Goal: Task Accomplishment & Management: Manage account settings

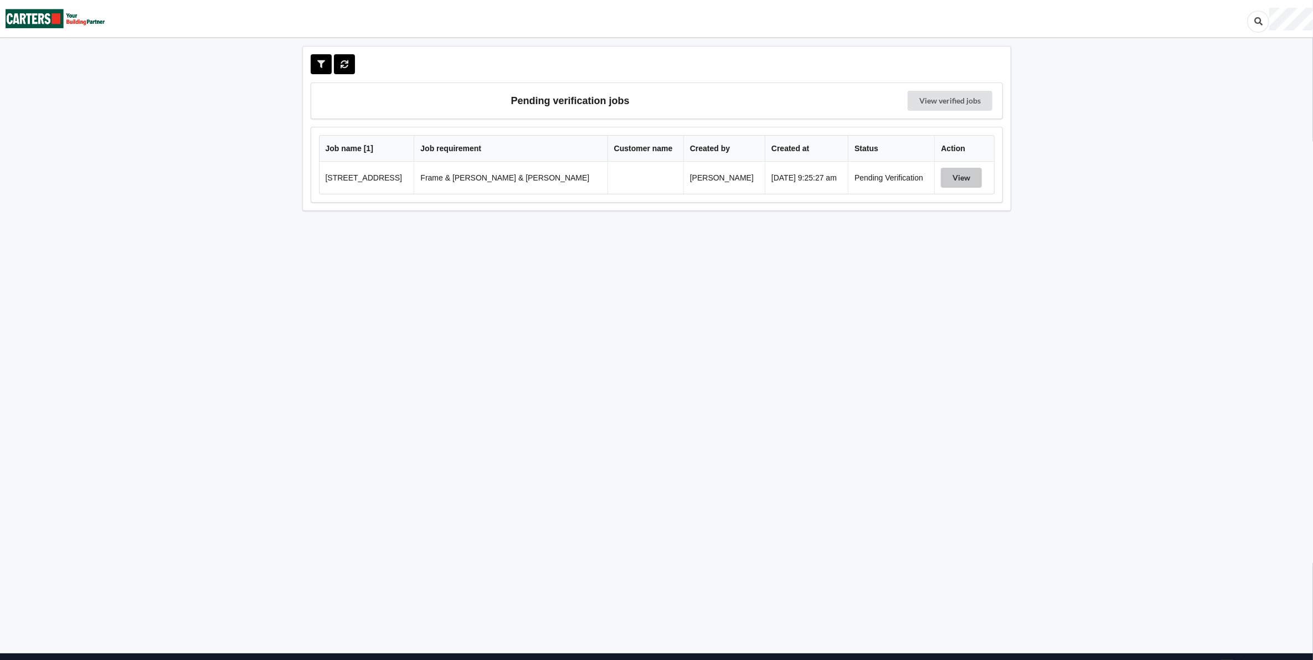
click at [962, 176] on button "View" at bounding box center [961, 178] width 41 height 20
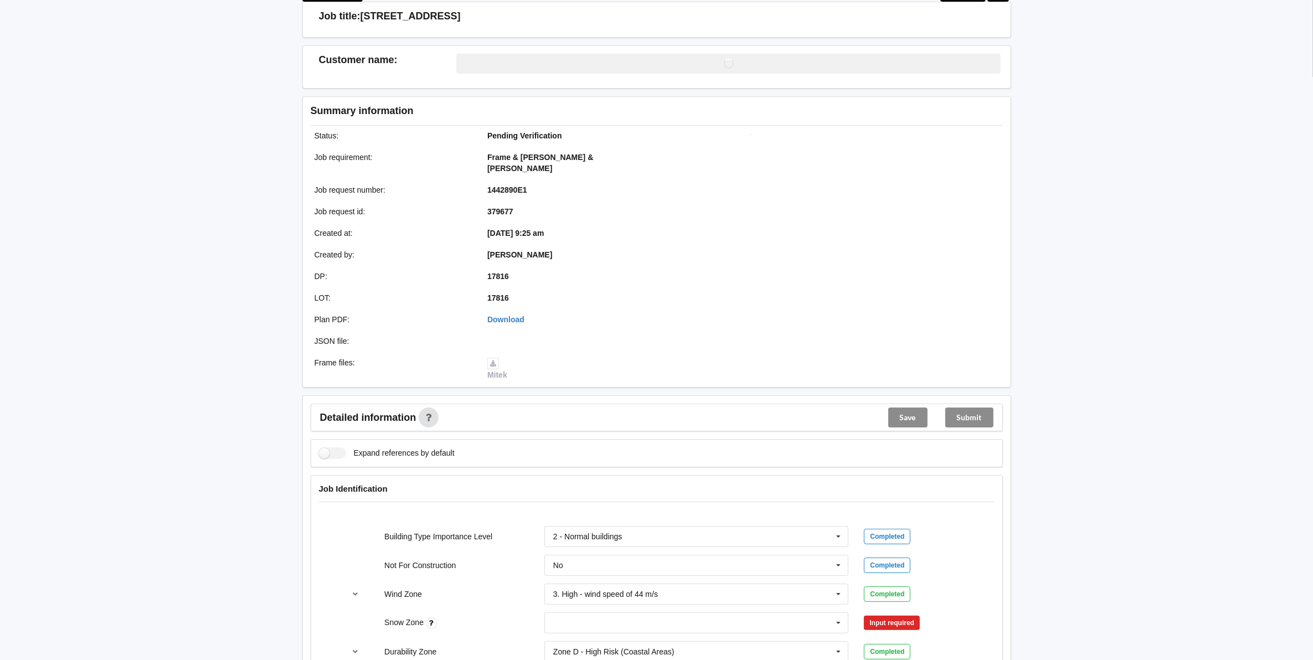
scroll to position [277, 0]
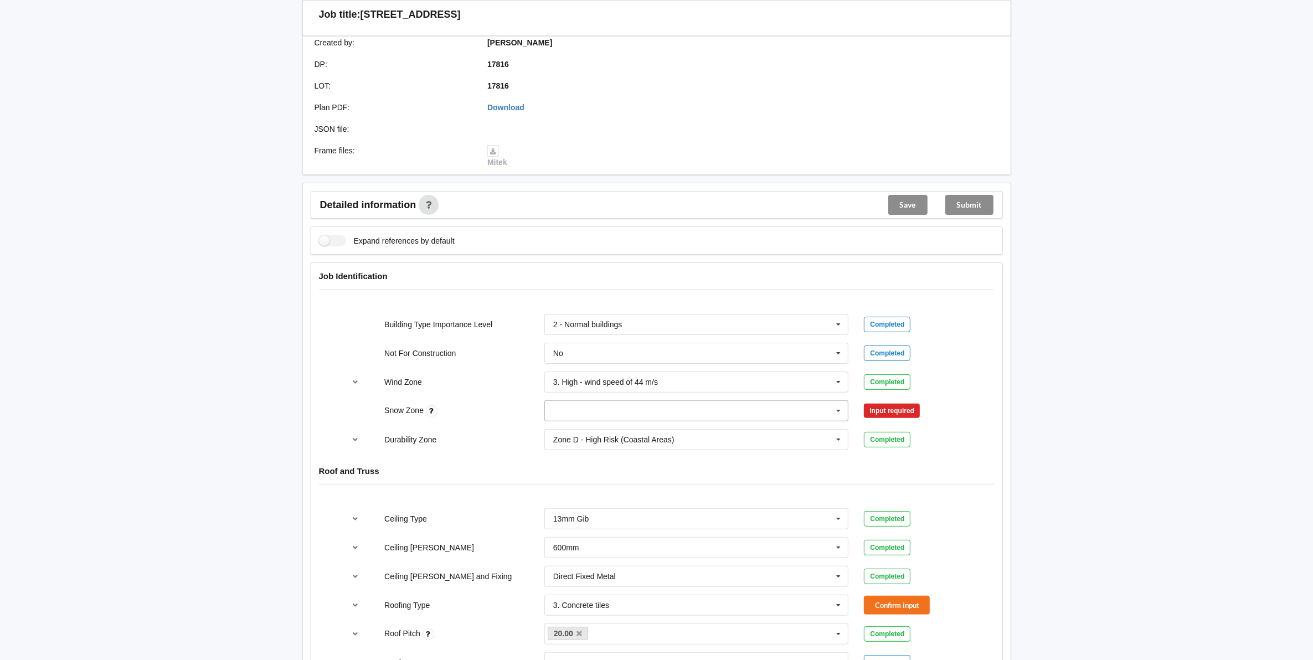
click at [837, 401] on icon at bounding box center [838, 411] width 17 height 20
click at [568, 421] on div "N0" at bounding box center [696, 431] width 303 height 20
click at [890, 401] on button "Confirm input" at bounding box center [897, 410] width 66 height 18
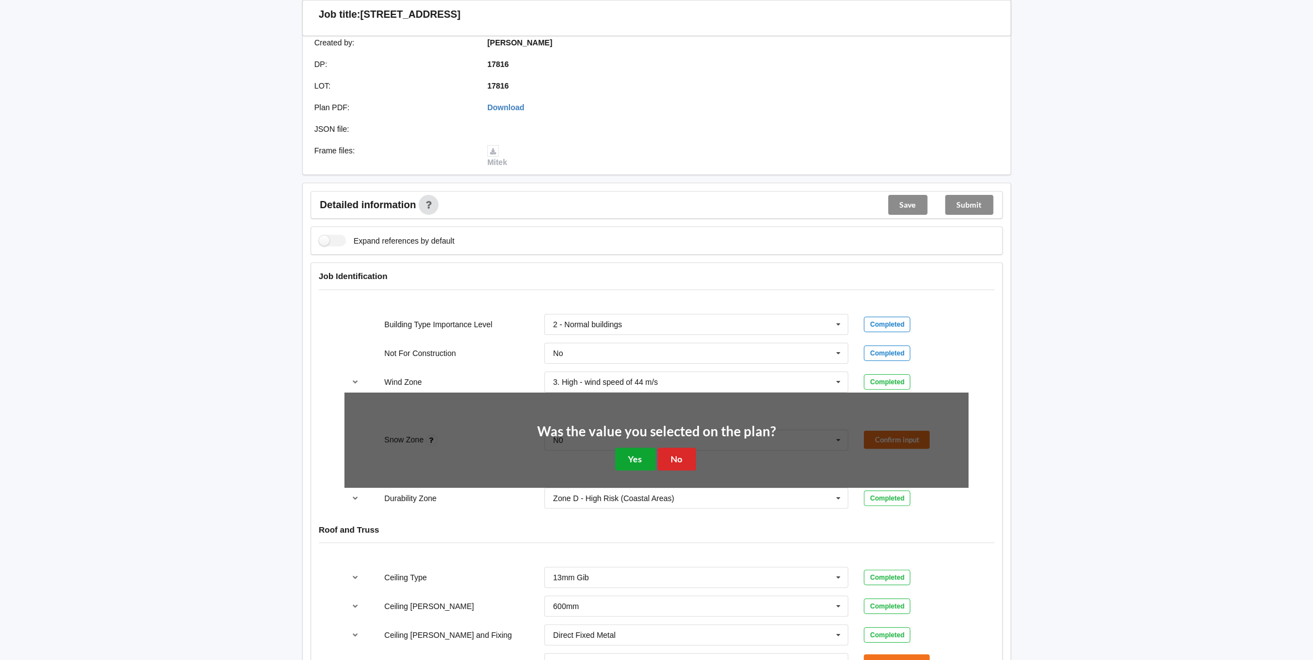
click at [638, 448] on button "Yes" at bounding box center [635, 459] width 40 height 23
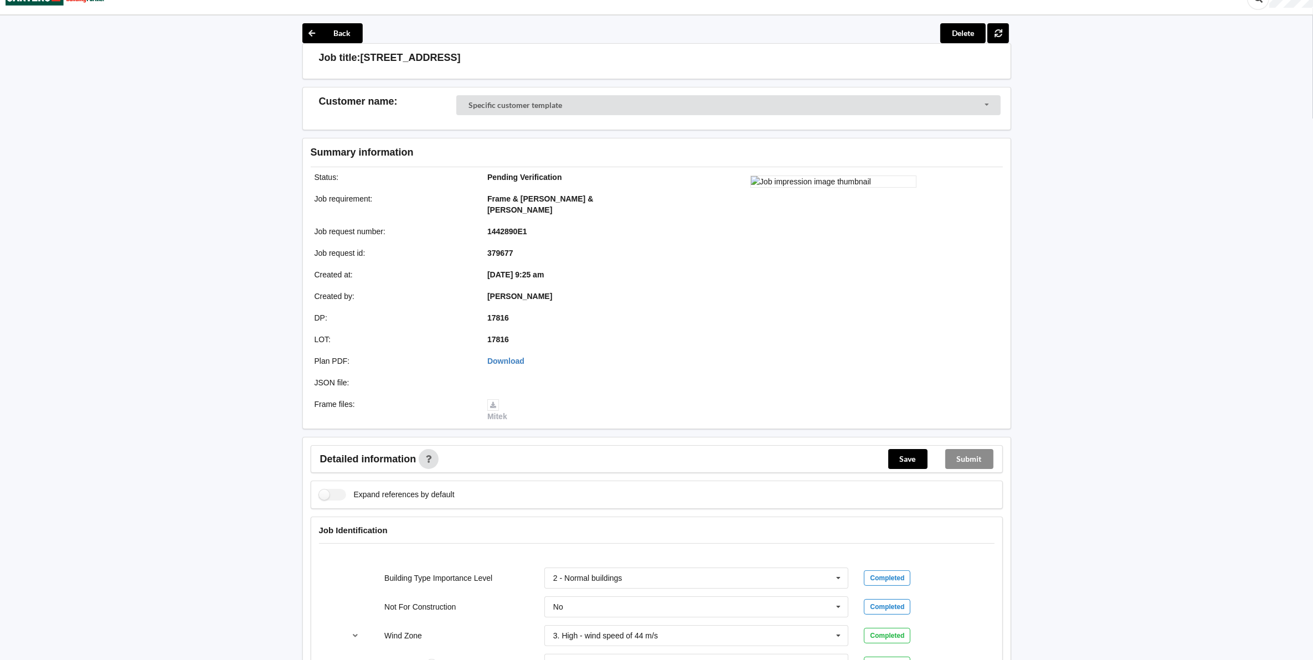
scroll to position [0, 0]
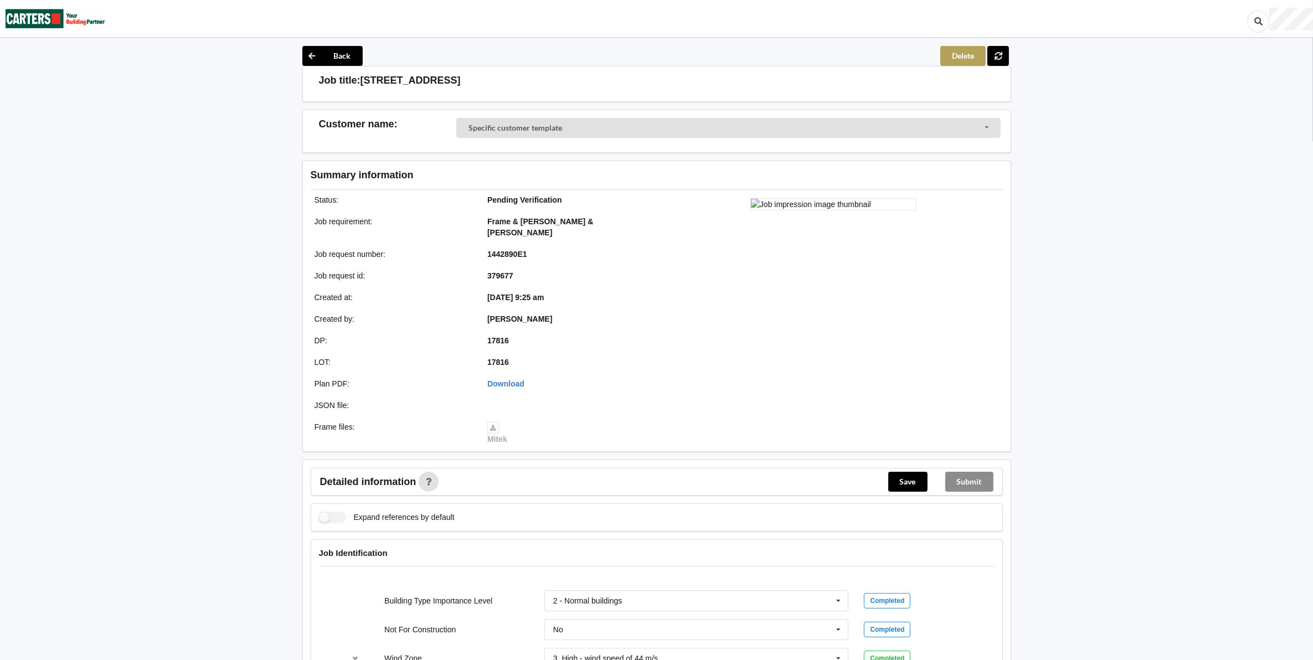
click at [954, 54] on button "Delete" at bounding box center [962, 56] width 45 height 20
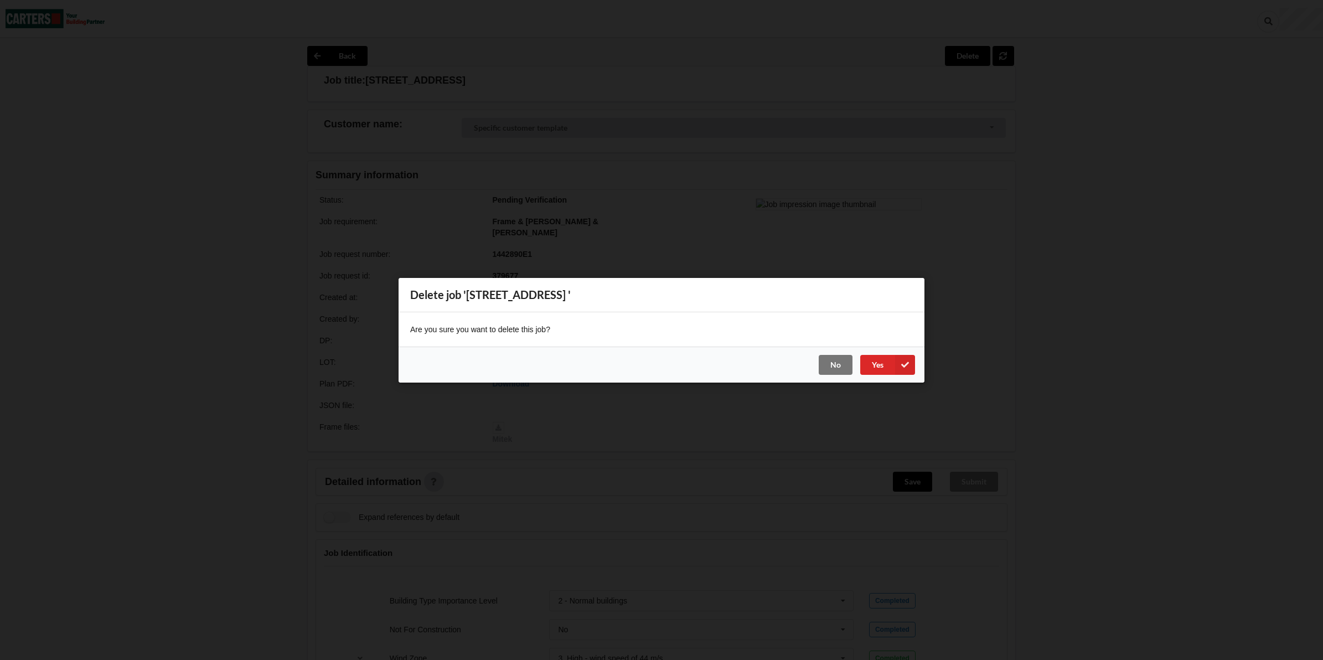
drag, startPoint x: 695, startPoint y: 293, endPoint x: 469, endPoint y: 292, distance: 226.5
click at [469, 292] on div "Delete job '[STREET_ADDRESS] '" at bounding box center [662, 295] width 526 height 34
drag, startPoint x: 469, startPoint y: 292, endPoint x: 511, endPoint y: 297, distance: 41.9
copy div "[STREET_ADDRESS]"
click at [875, 365] on button "Yes" at bounding box center [887, 364] width 55 height 20
